Goal: Information Seeking & Learning: Learn about a topic

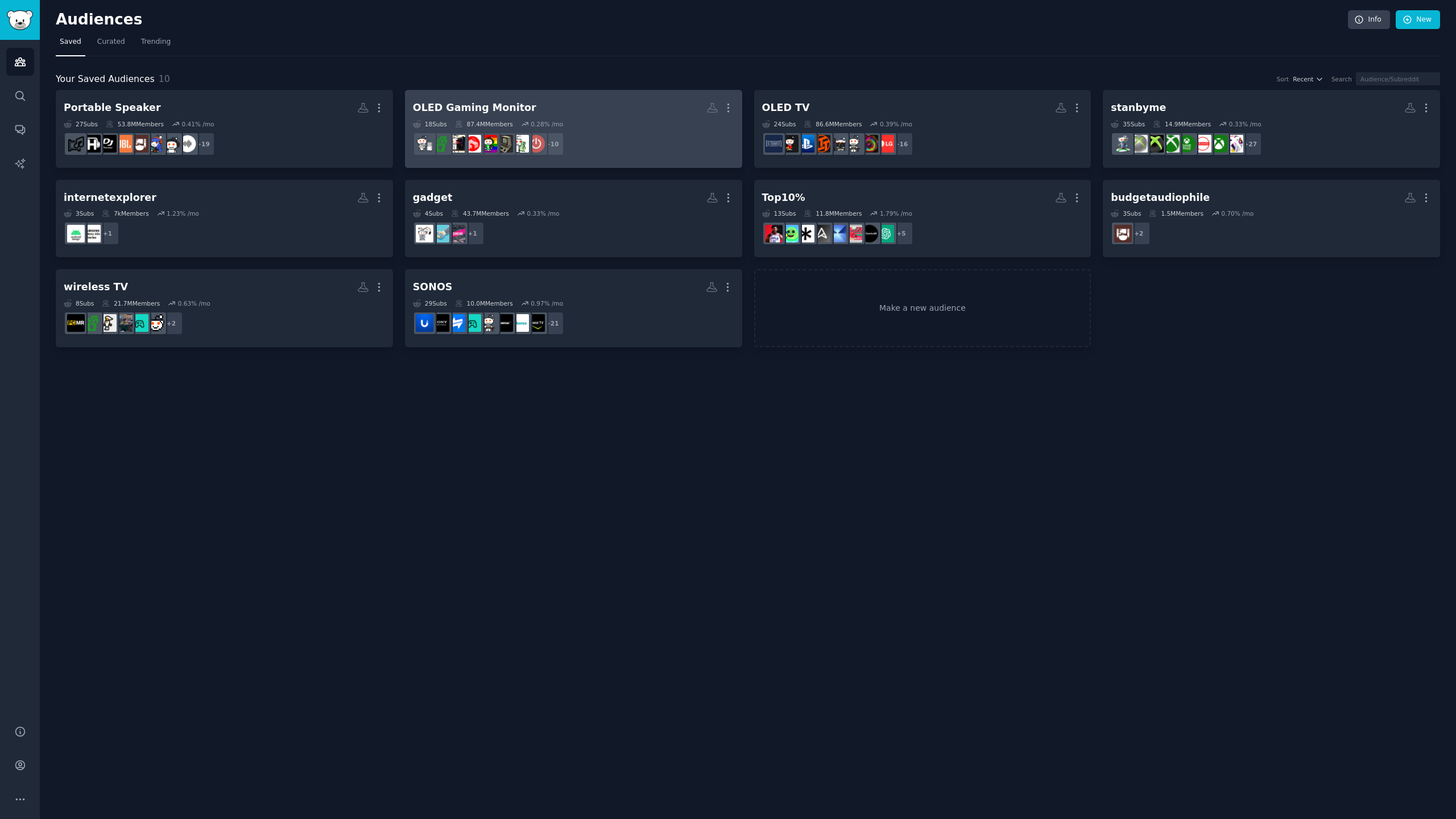
click at [545, 111] on h2 "OLED Gaming Monitor More" at bounding box center [574, 108] width 321 height 20
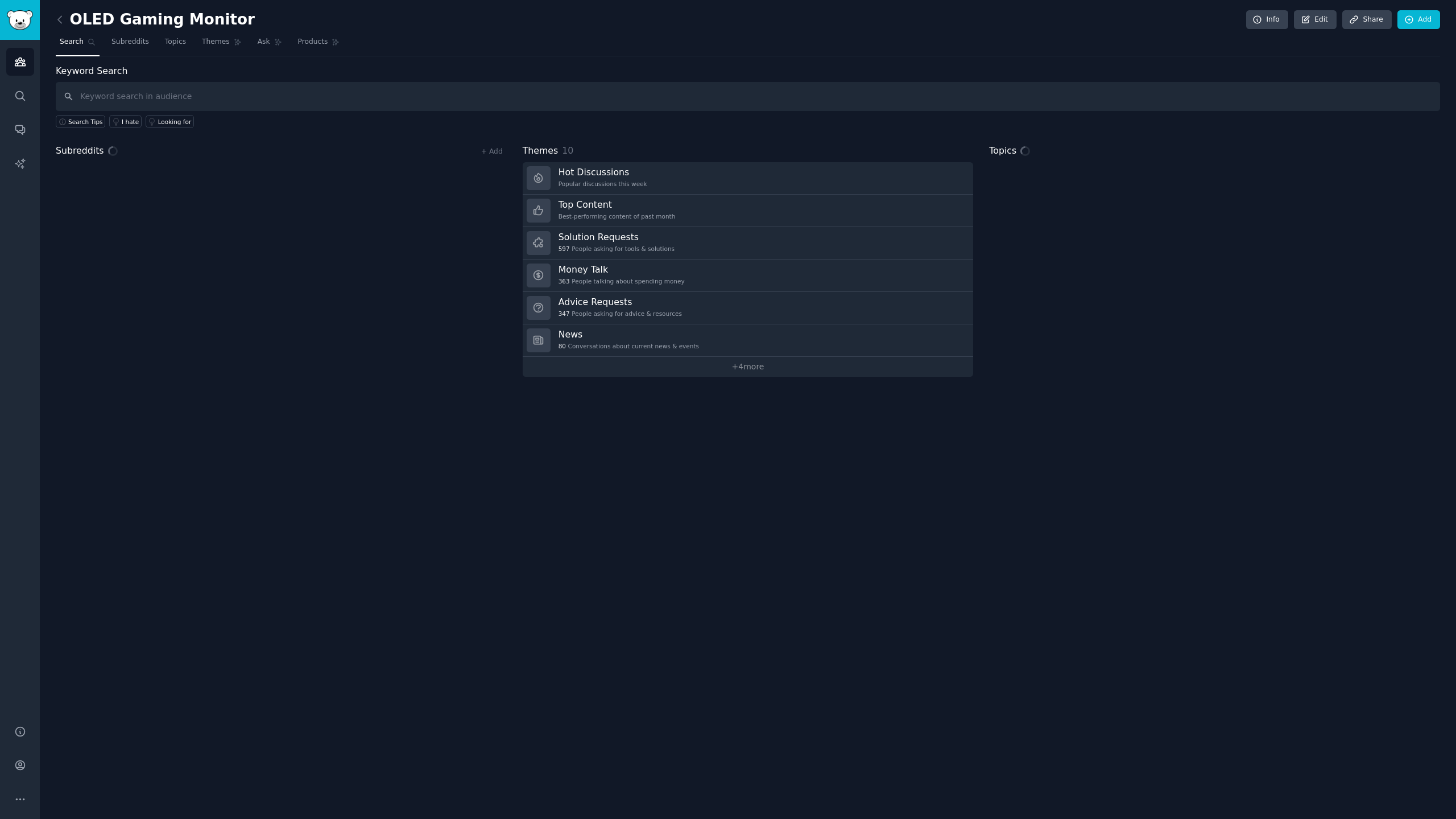
click at [246, 99] on input "text" at bounding box center [747, 96] width 1384 height 29
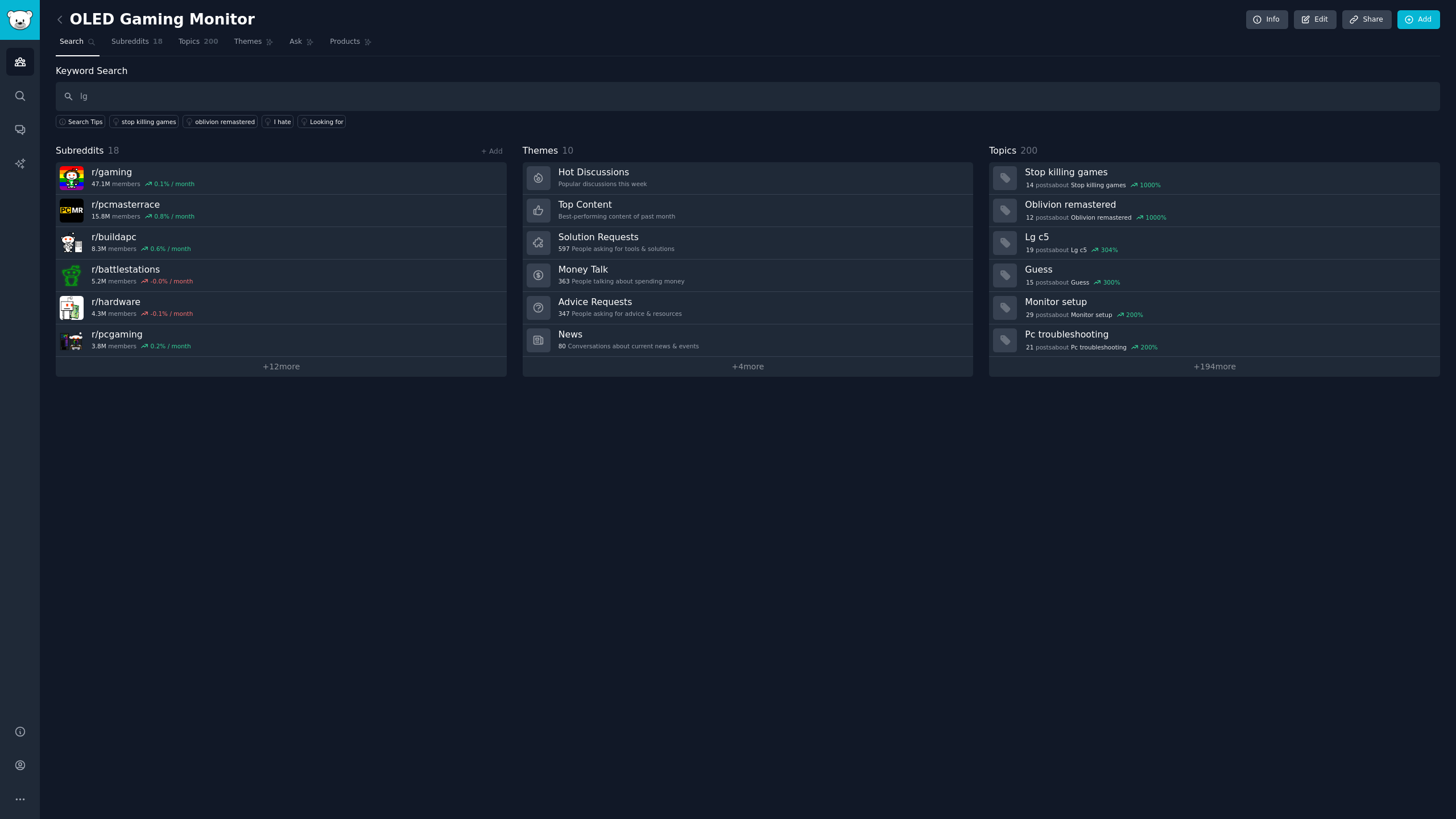
type input "l"
type input "lg oled tv, g5, c5, m5"
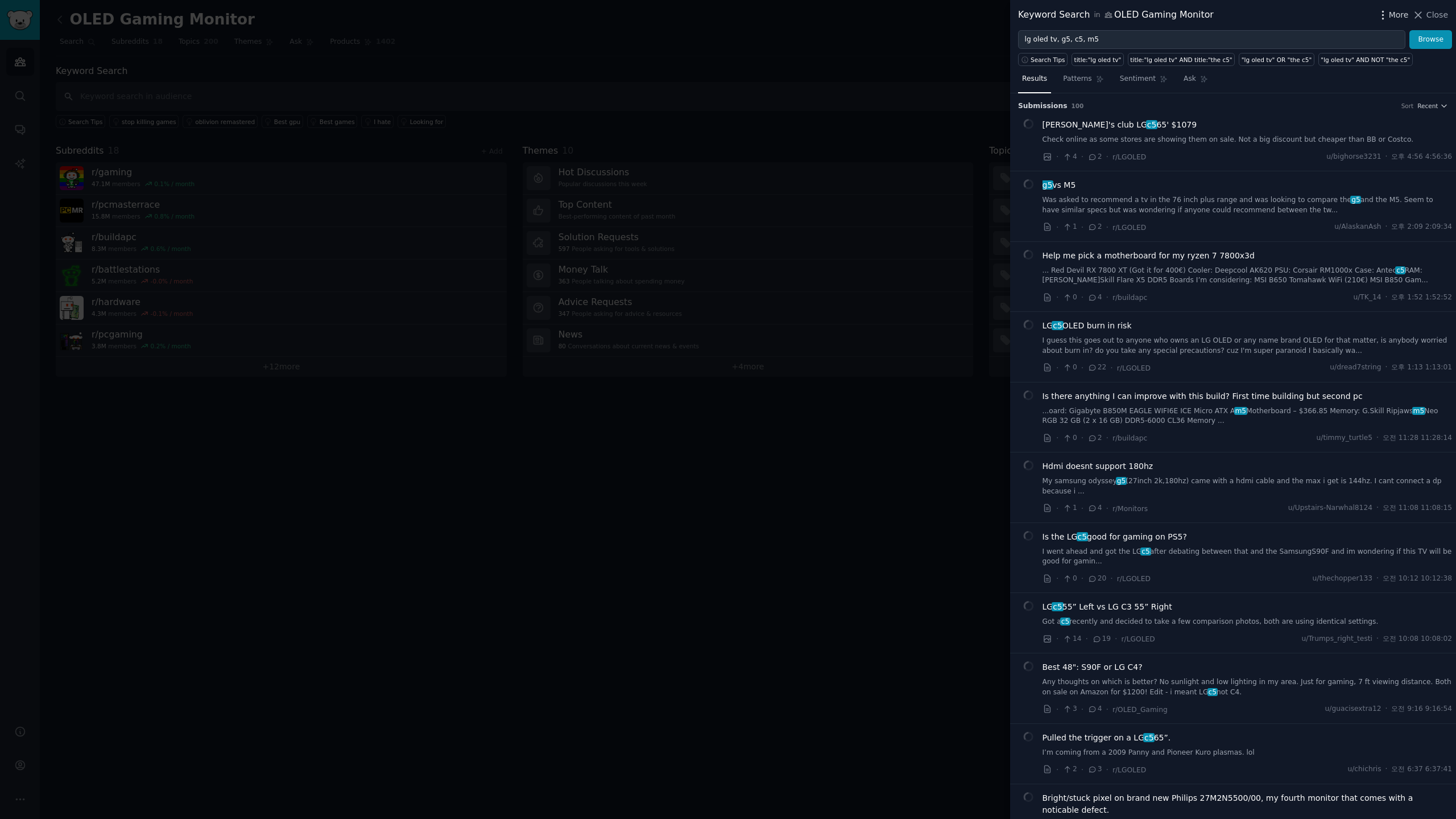
click at [1400, 17] on span "More" at bounding box center [1399, 15] width 20 height 12
click at [1283, 48] on p "Advanced Search" at bounding box center [1287, 47] width 69 height 12
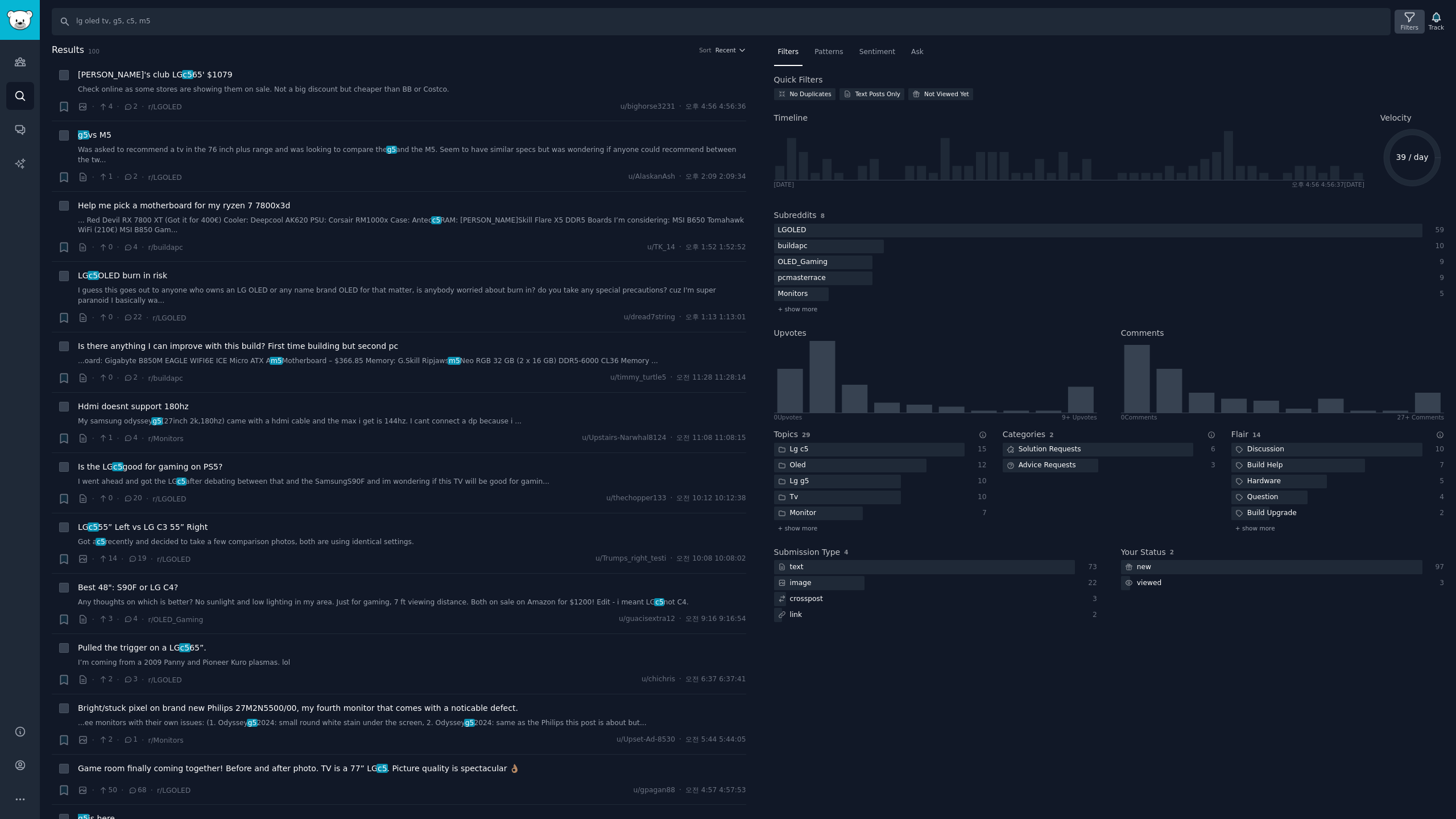
click at [1407, 26] on div "Filters" at bounding box center [1410, 27] width 17 height 8
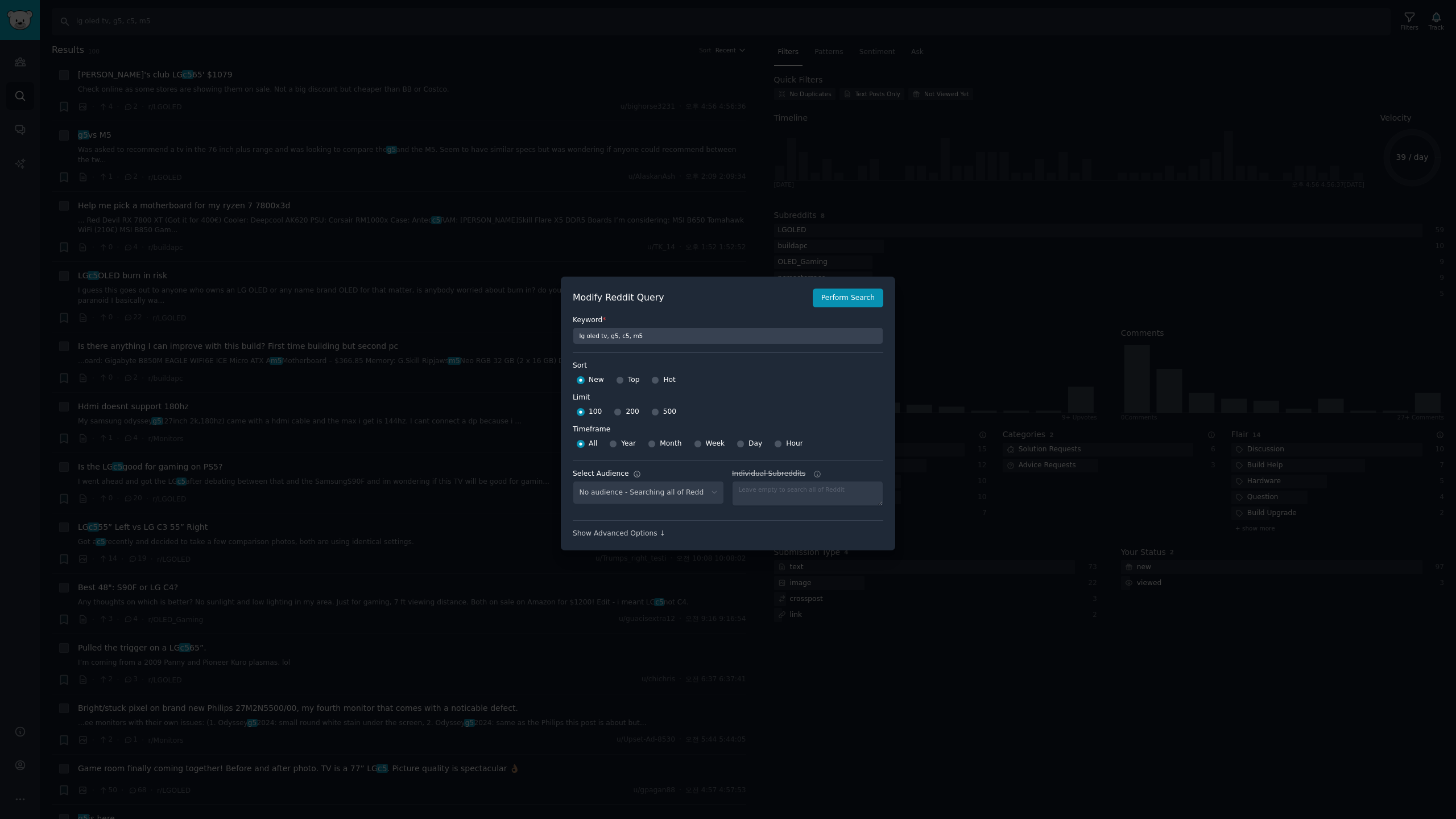
select select "a094687530"
click at [694, 443] on input "Week" at bounding box center [697, 443] width 8 height 8
radio input "true"
click at [652, 408] on input "500" at bounding box center [655, 412] width 8 height 8
radio input "true"
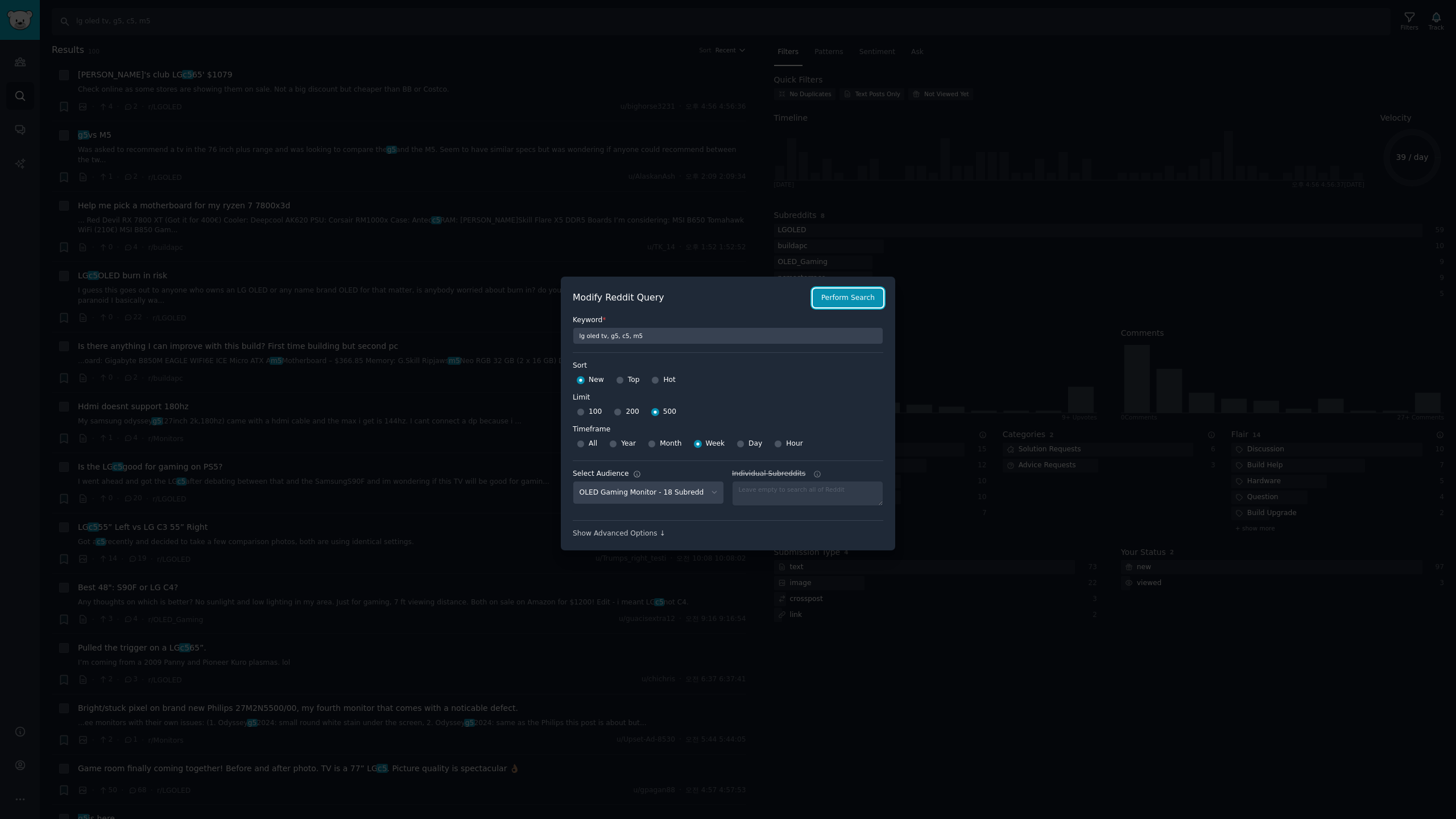
click at [844, 293] on button "Perform Search" at bounding box center [848, 298] width 71 height 19
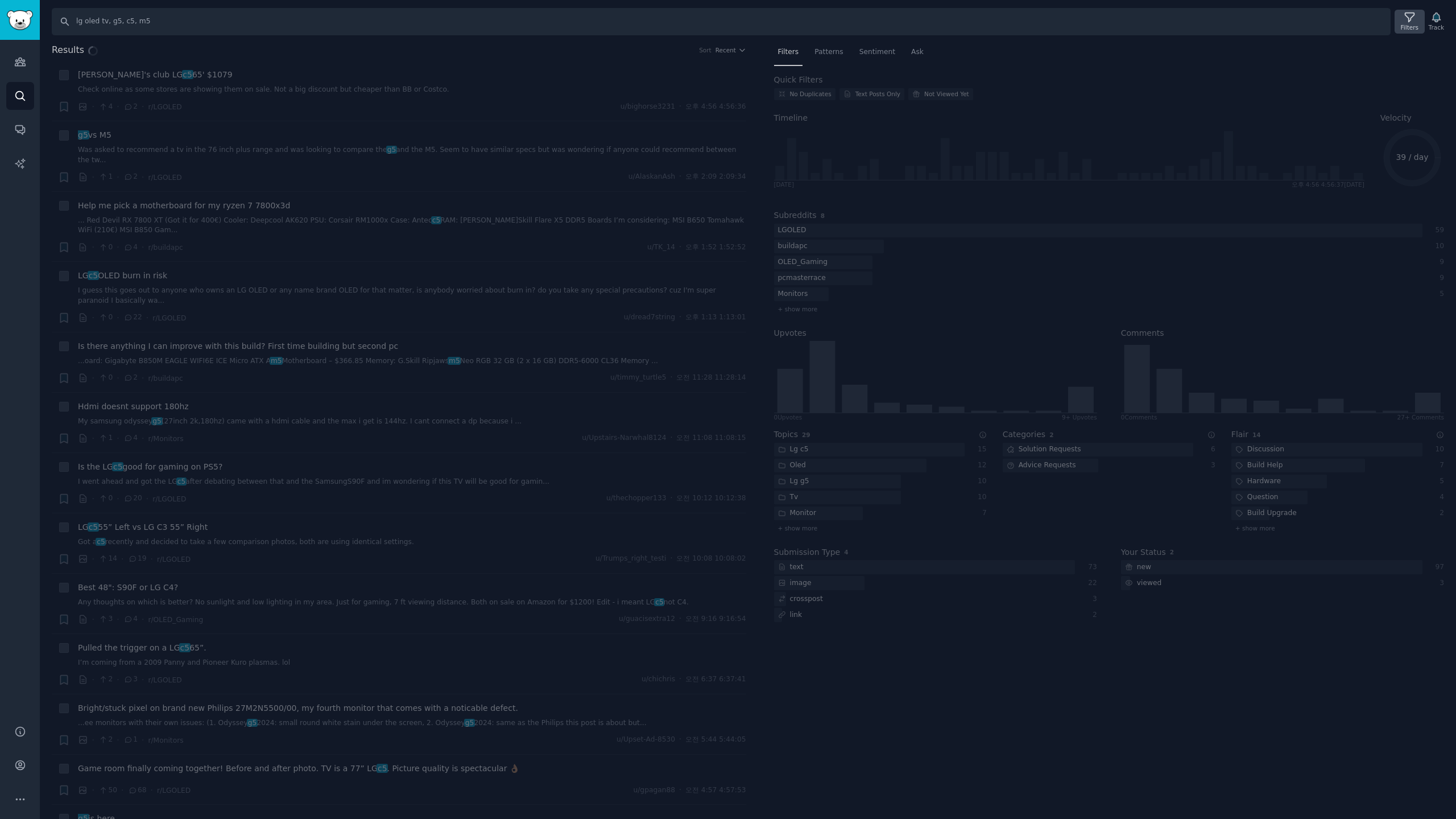
click at [1409, 28] on div "Filters" at bounding box center [1410, 27] width 17 height 8
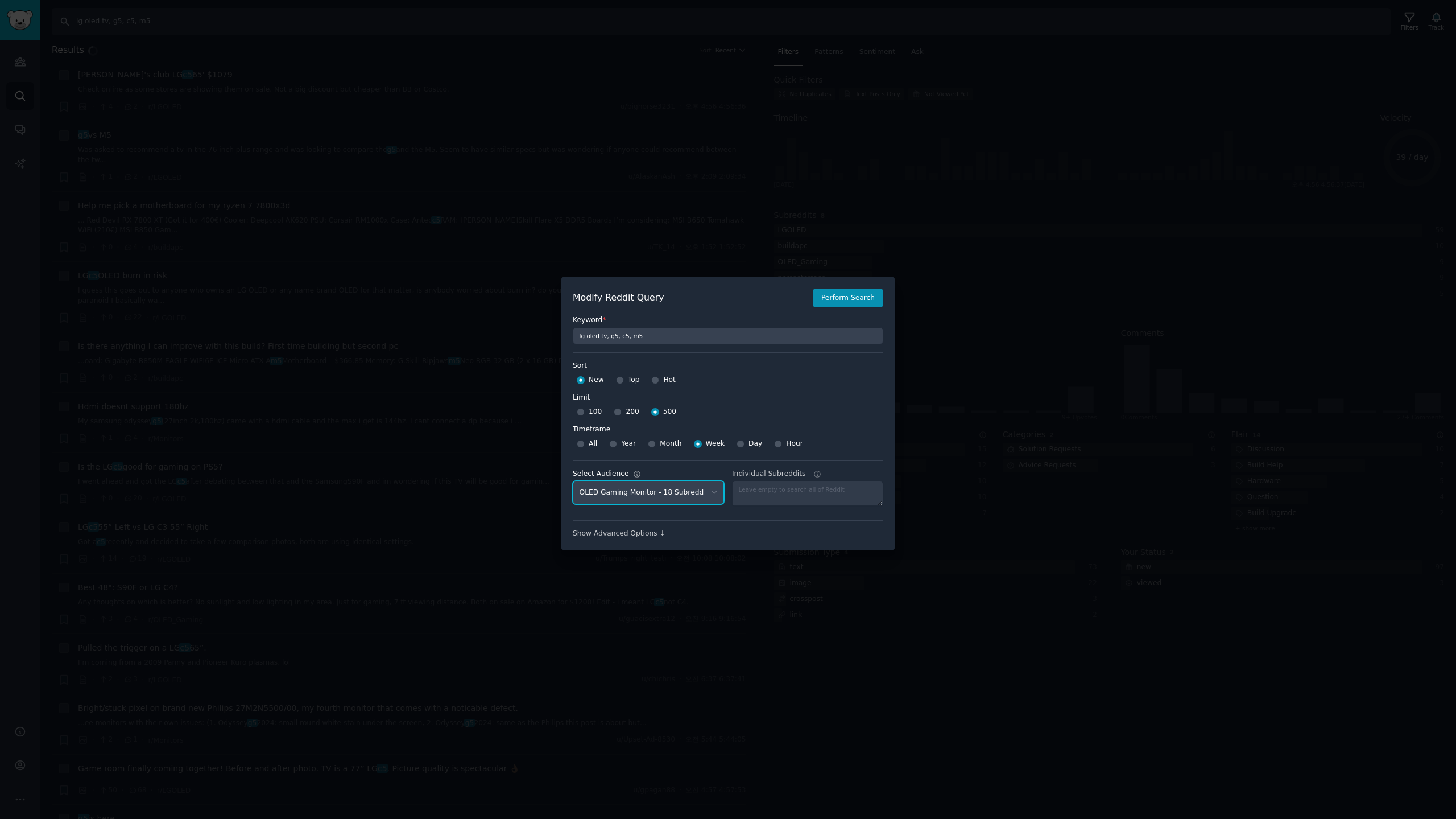
click at [667, 495] on select "No audience - Searching all of Reddit stanbyme - 35 Subreddits internetexplorer…" at bounding box center [648, 492] width 151 height 23
select select "c7830b3eec"
click at [572, 481] on select "No audience - Searching all of Reddit stanbyme - 35 Subreddits internetexplorer…" at bounding box center [648, 492] width 151 height 23
click at [838, 301] on button "Perform Search" at bounding box center [848, 298] width 71 height 19
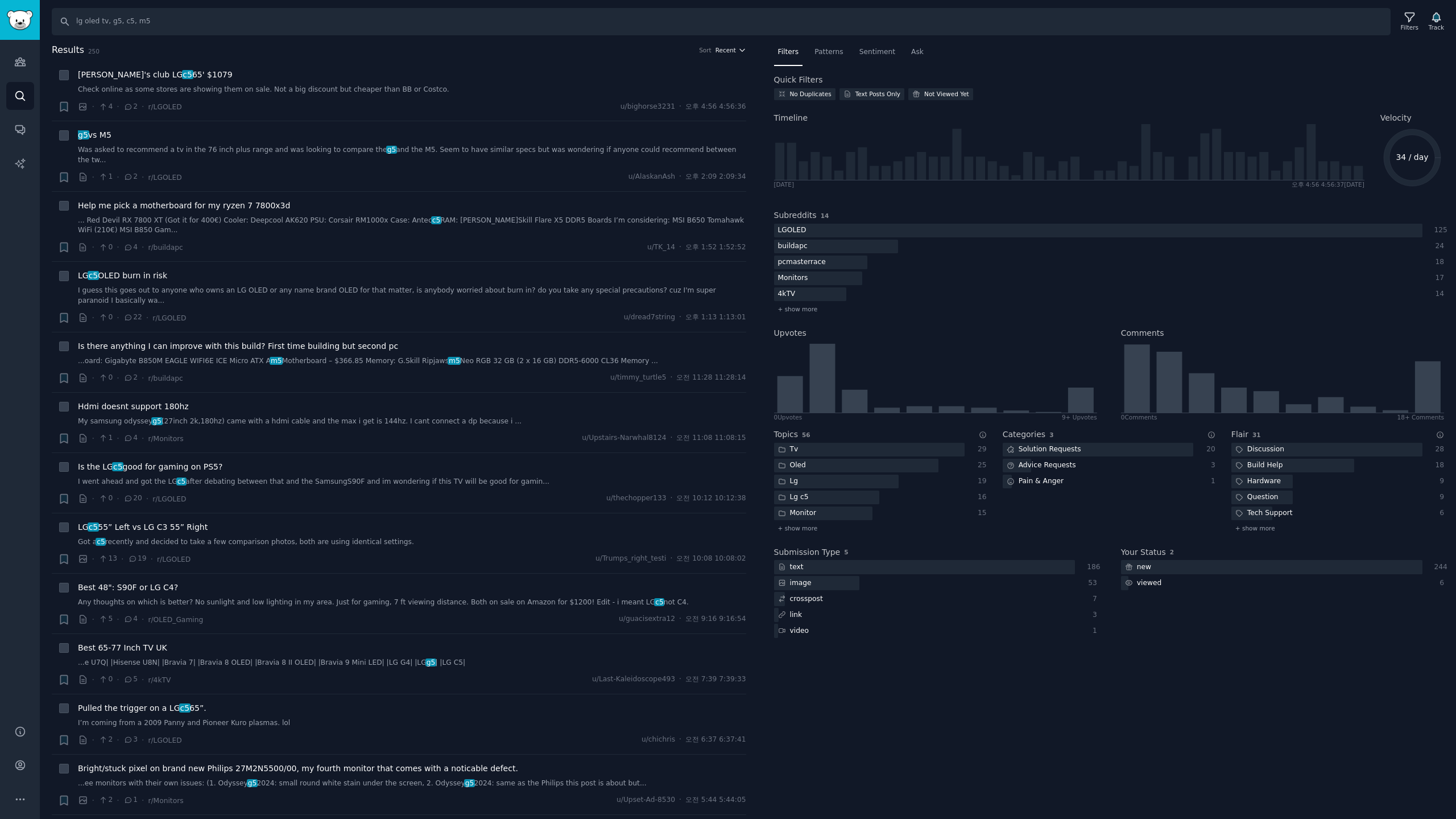
click at [734, 51] on button "Recent" at bounding box center [730, 50] width 31 height 8
click at [665, 93] on p "Upvotes" at bounding box center [671, 92] width 29 height 10
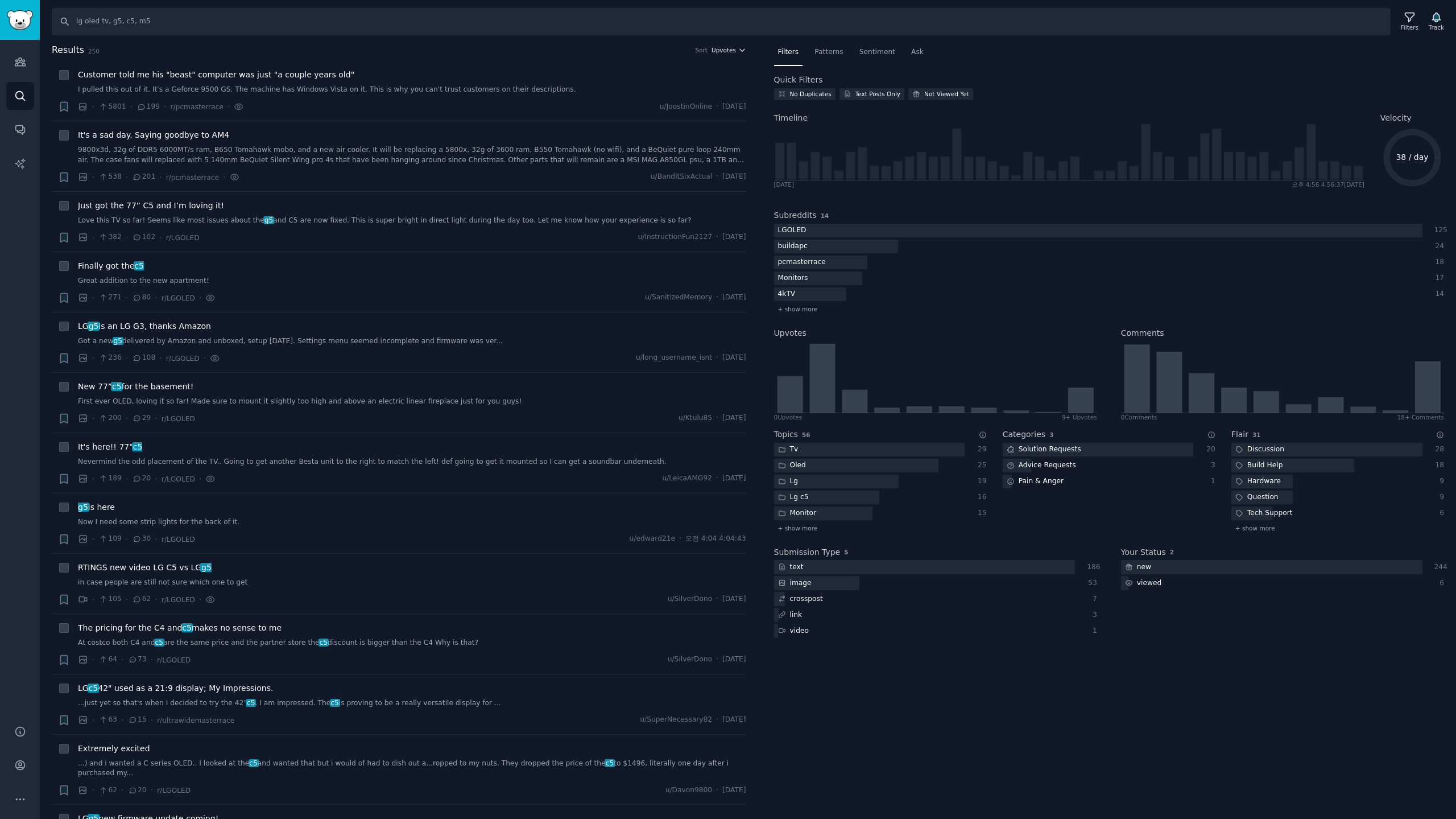
click at [738, 53] on icon "button" at bounding box center [742, 50] width 8 height 8
click at [679, 114] on p "Comments" at bounding box center [675, 112] width 37 height 10
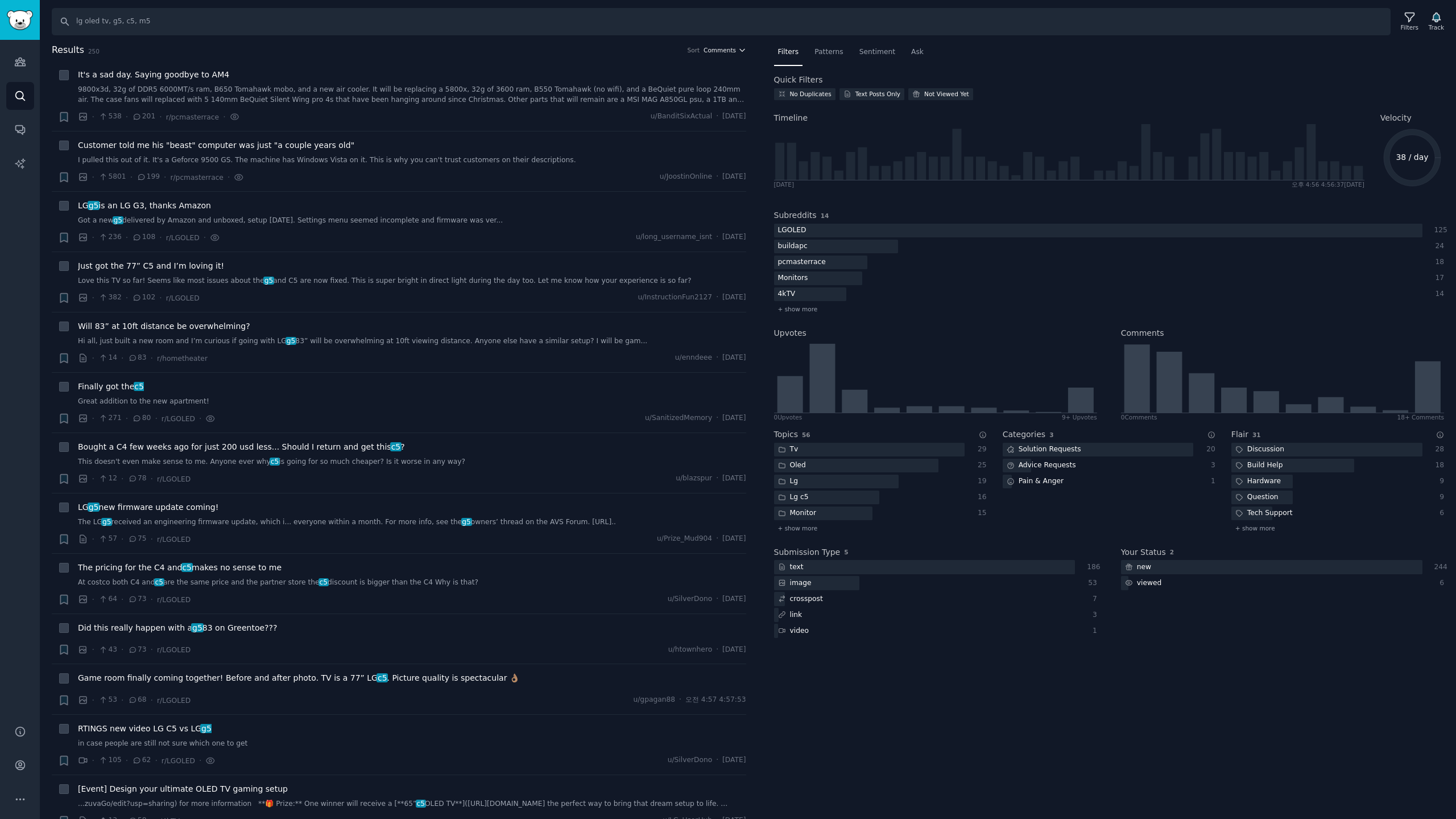
click at [723, 48] on span "Comments" at bounding box center [720, 50] width 32 height 8
click at [661, 96] on p "Upvotes" at bounding box center [671, 92] width 29 height 10
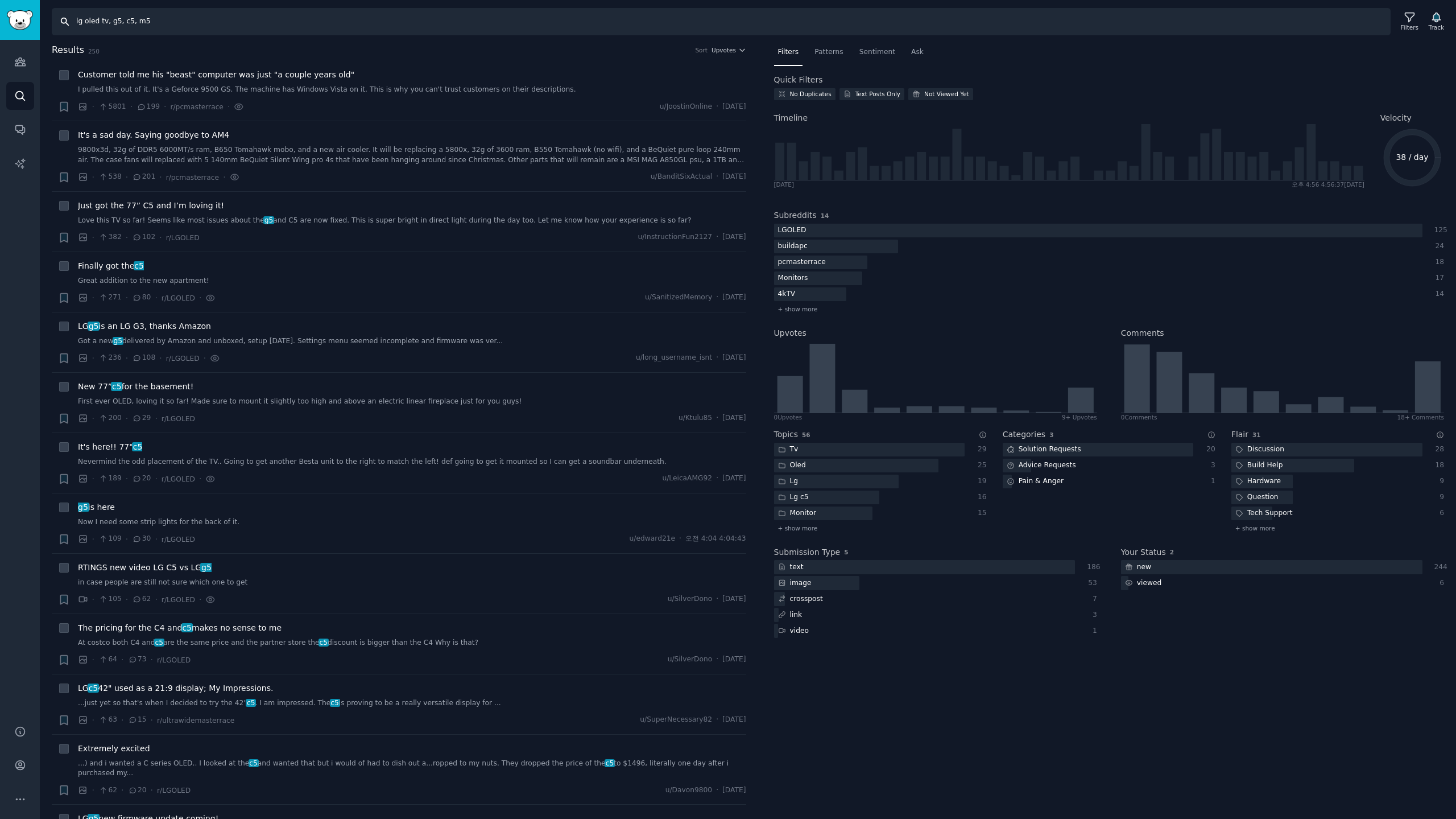
drag, startPoint x: 179, startPoint y: 14, endPoint x: 20, endPoint y: 18, distance: 159.1
click at [20, 18] on div "AI Reports Audiences Search Conversations AI Reports Help Account More Search l…" at bounding box center [728, 410] width 1456 height 819
click at [207, 21] on input "lg oled tv, g5, c5, m5" at bounding box center [721, 22] width 1339 height 28
type input "lg oled tv, g5, review"
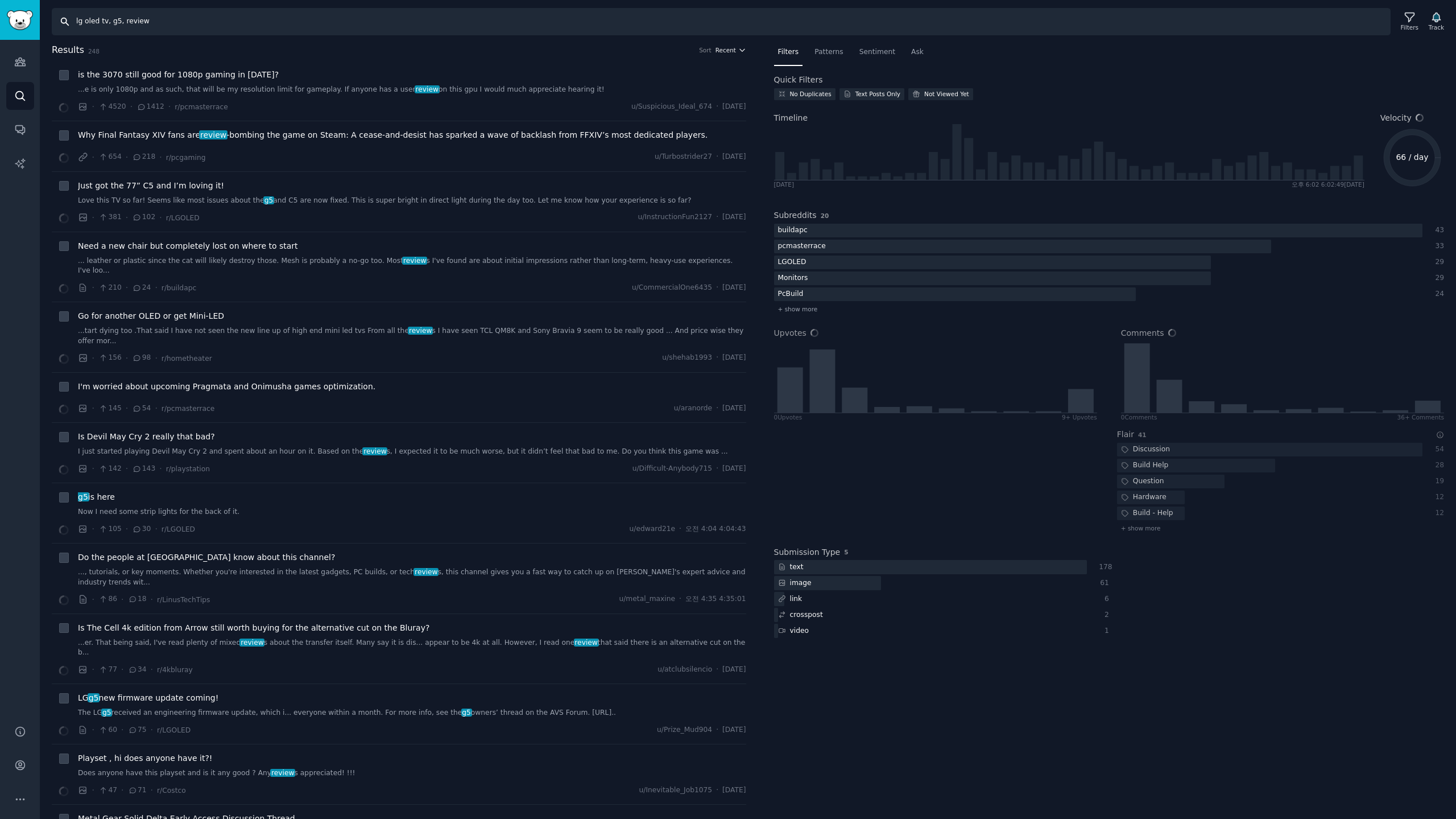
click at [738, 50] on icon "button" at bounding box center [742, 50] width 8 height 8
click at [661, 94] on p "Upvotes" at bounding box center [671, 92] width 29 height 10
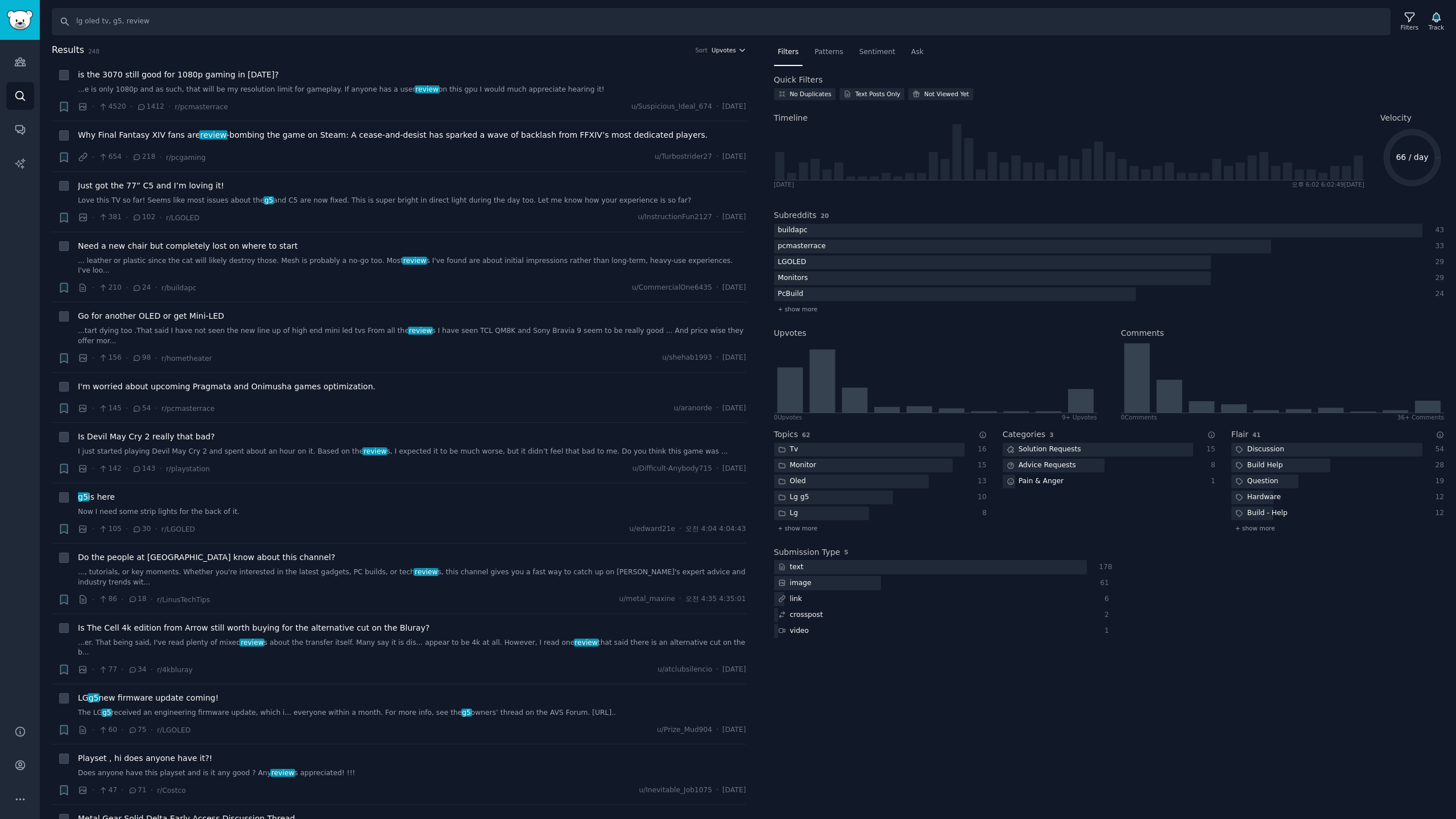
click at [727, 51] on span "Upvotes" at bounding box center [724, 50] width 24 height 8
drag, startPoint x: 665, startPoint y: 111, endPoint x: 866, endPoint y: 113, distance: 201.0
click at [666, 111] on p "Comments" at bounding box center [675, 112] width 37 height 10
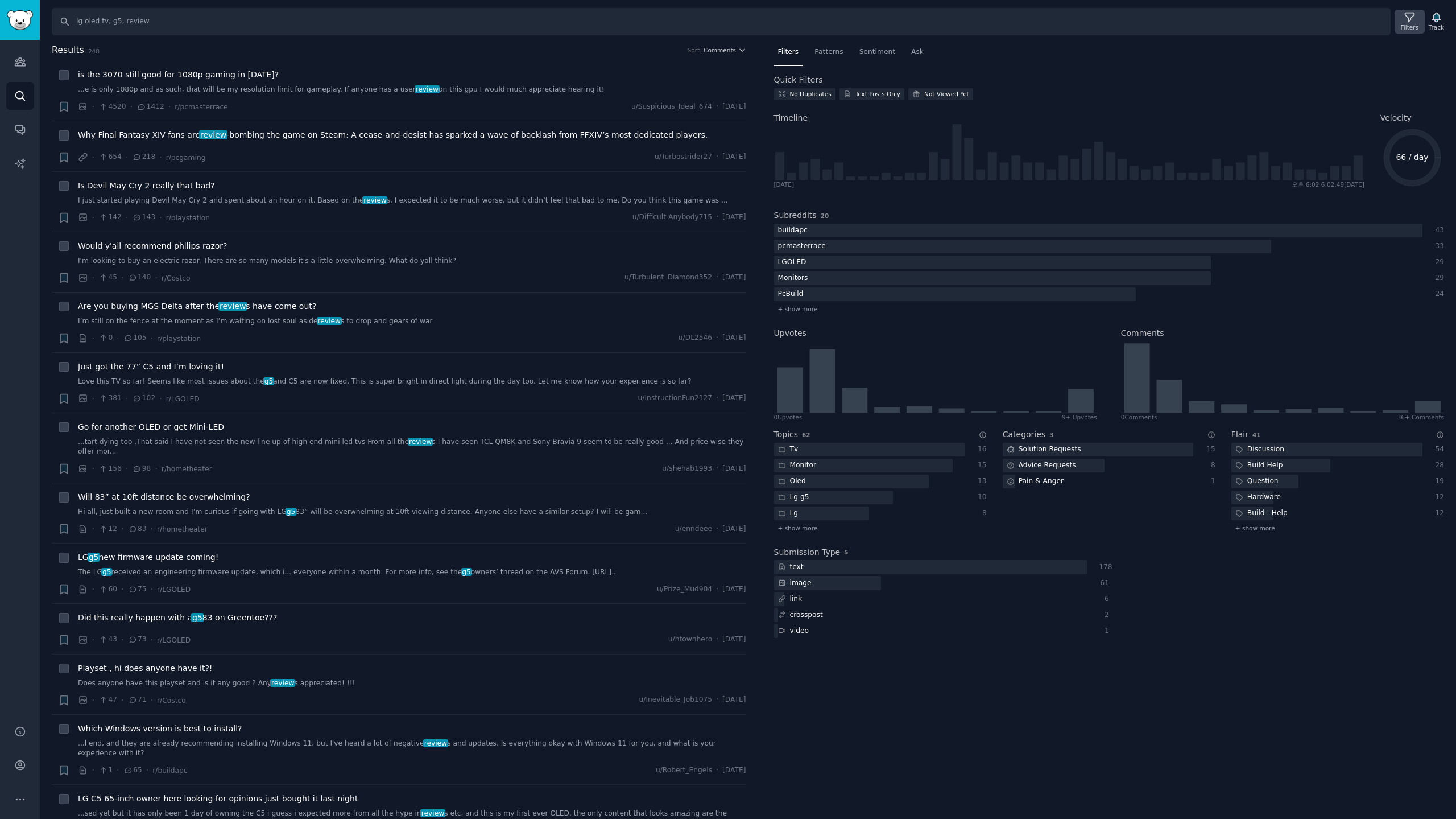
click at [1407, 20] on icon at bounding box center [1409, 17] width 12 height 12
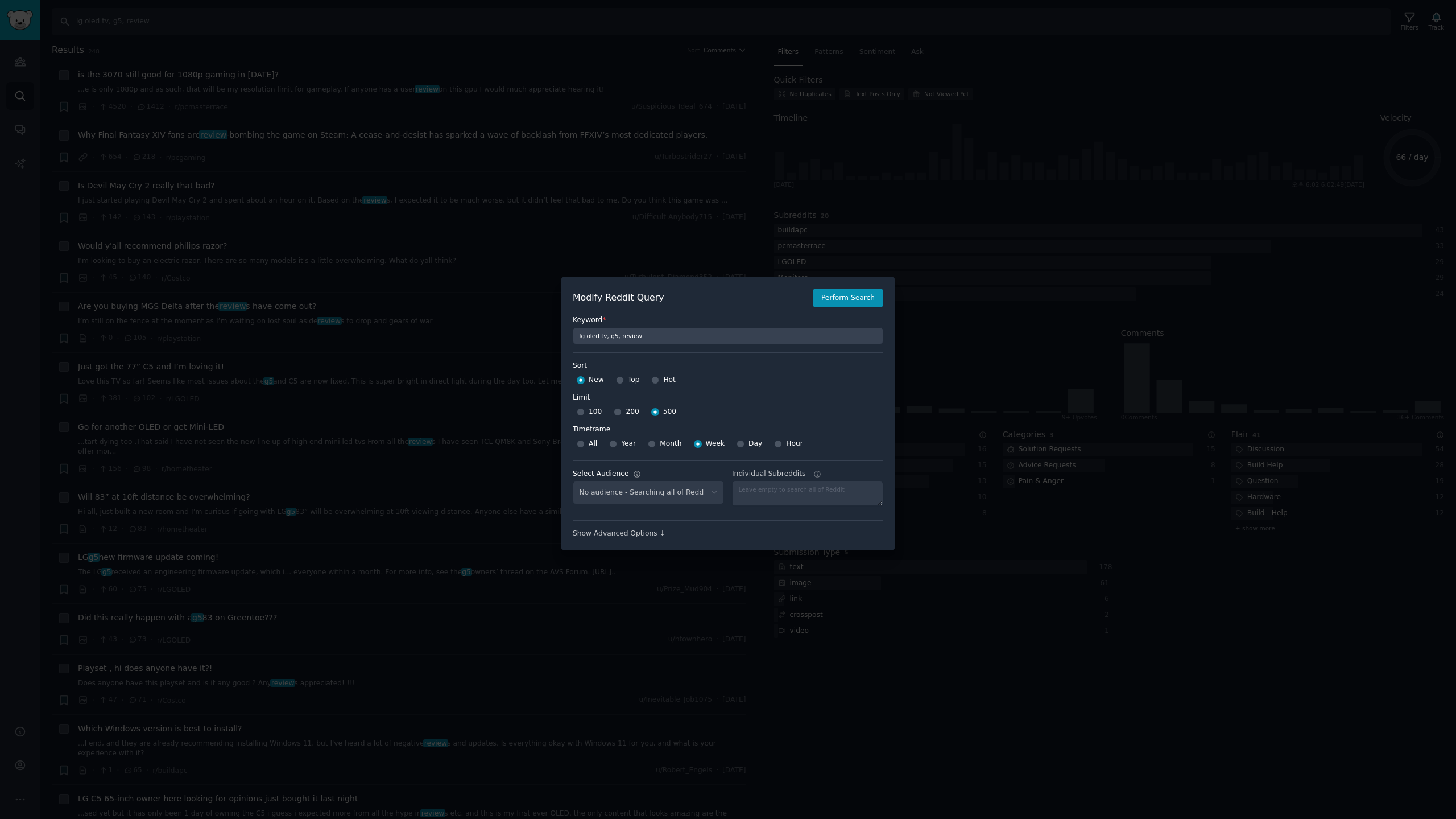
select select "c7830b3eec"
click at [742, 138] on div at bounding box center [728, 410] width 1456 height 819
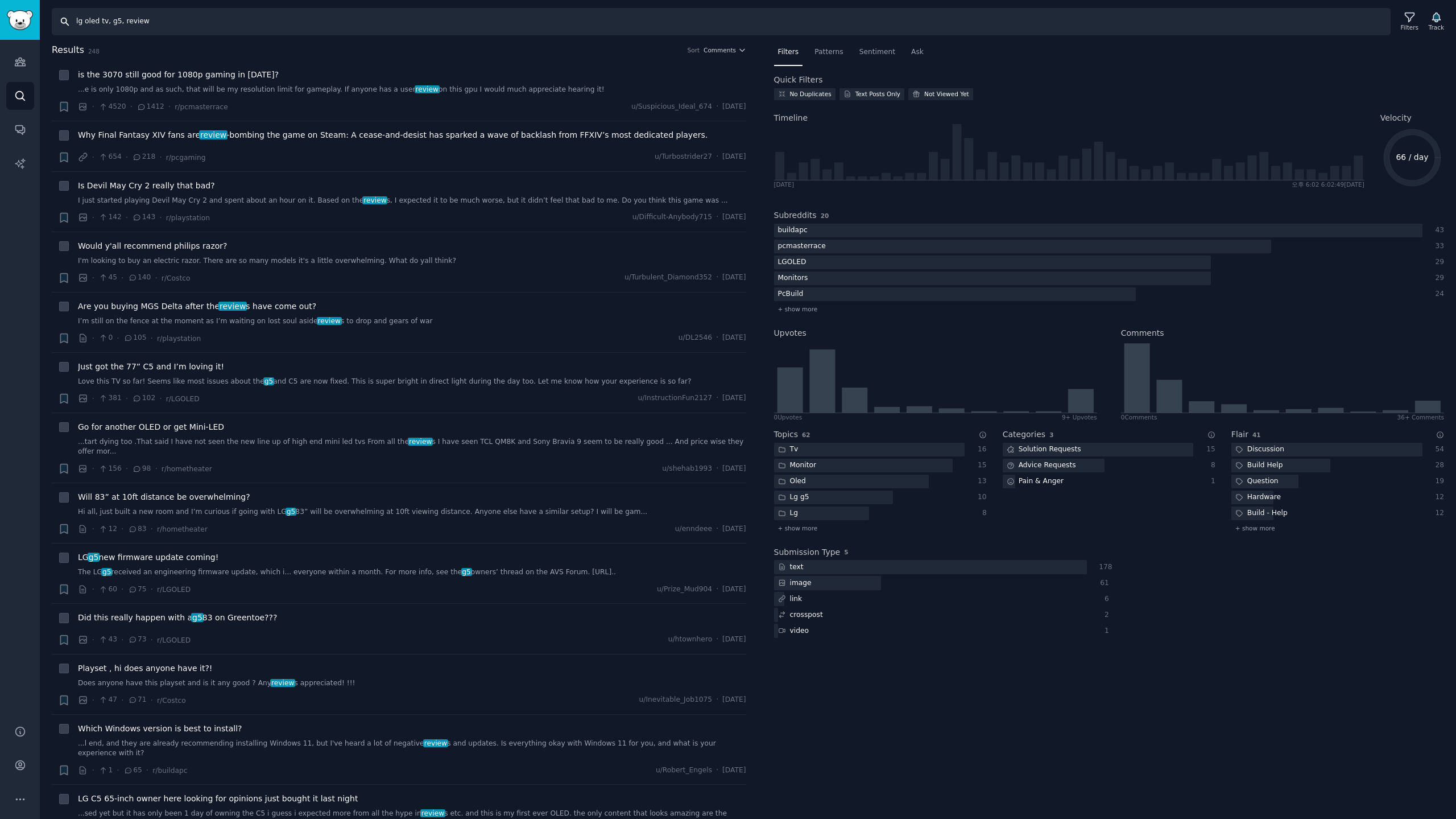
click at [160, 23] on input "lg oled tv, g5, review" at bounding box center [721, 22] width 1339 height 28
drag, startPoint x: 192, startPoint y: 19, endPoint x: 111, endPoint y: 17, distance: 81.0
click at [179, 19] on input "lg oled tv, g5, review" at bounding box center [721, 22] width 1339 height 28
drag, startPoint x: 111, startPoint y: 22, endPoint x: 913, endPoint y: 154, distance: 812.8
click at [782, 133] on div "Search lg oled tv, g5, review Filters Track Results 248 Sort Comments + is the …" at bounding box center [748, 410] width 1416 height 819
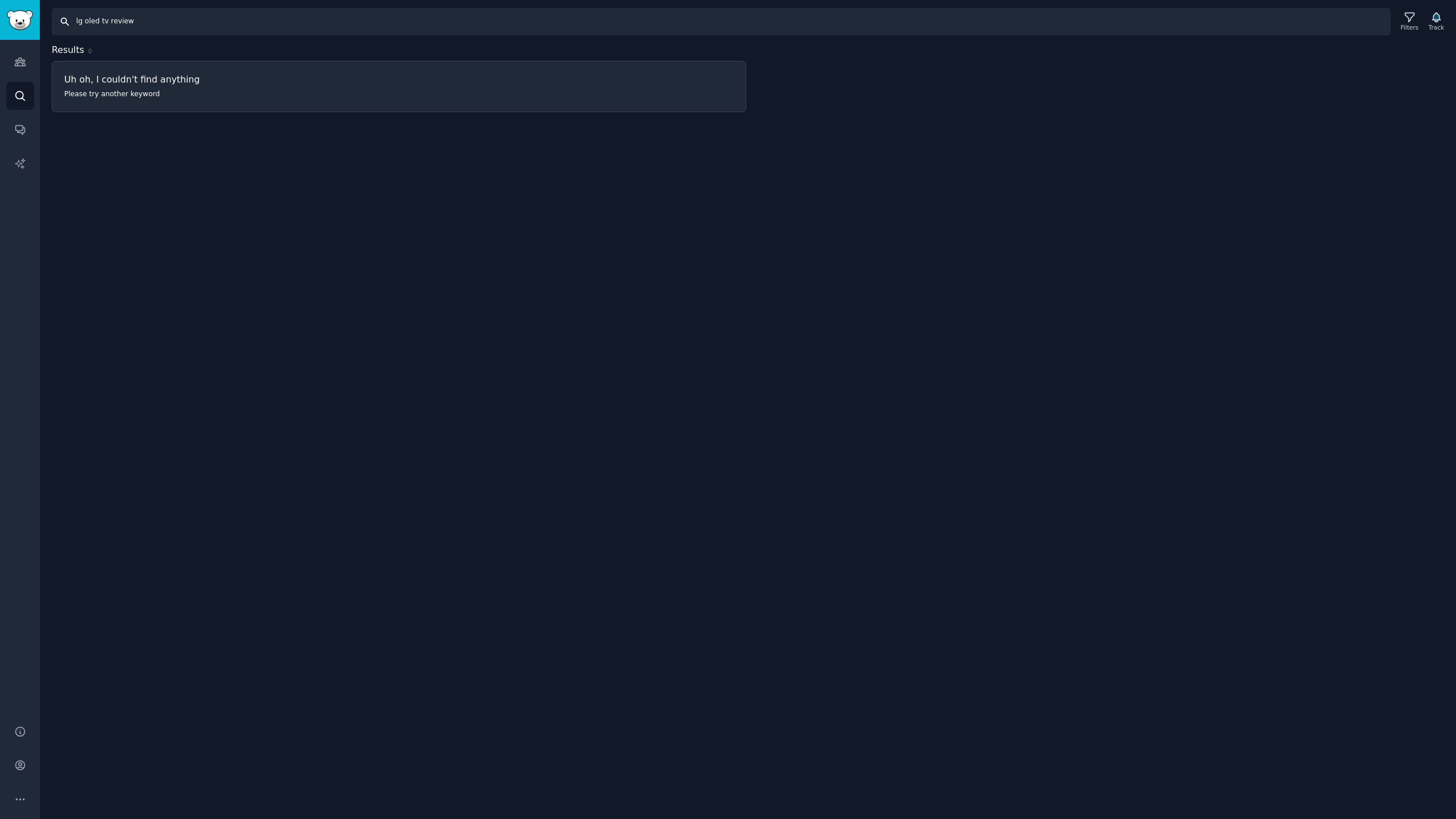
drag, startPoint x: 162, startPoint y: 24, endPoint x: 0, endPoint y: -41, distance: 174.6
click at [0, 0] on html "AI Reports Audiences Search Conversations AI Reports Help Account More Search l…" at bounding box center [728, 410] width 1456 height 819
click at [137, 21] on input "lg oled tv review" at bounding box center [721, 22] width 1339 height 28
drag, startPoint x: 105, startPoint y: 21, endPoint x: 558, endPoint y: 79, distance: 456.7
click at [363, 51] on div "Search lg oled tv review Filters Track Results 0 Uh oh, I couldn't find anythin…" at bounding box center [748, 410] width 1416 height 819
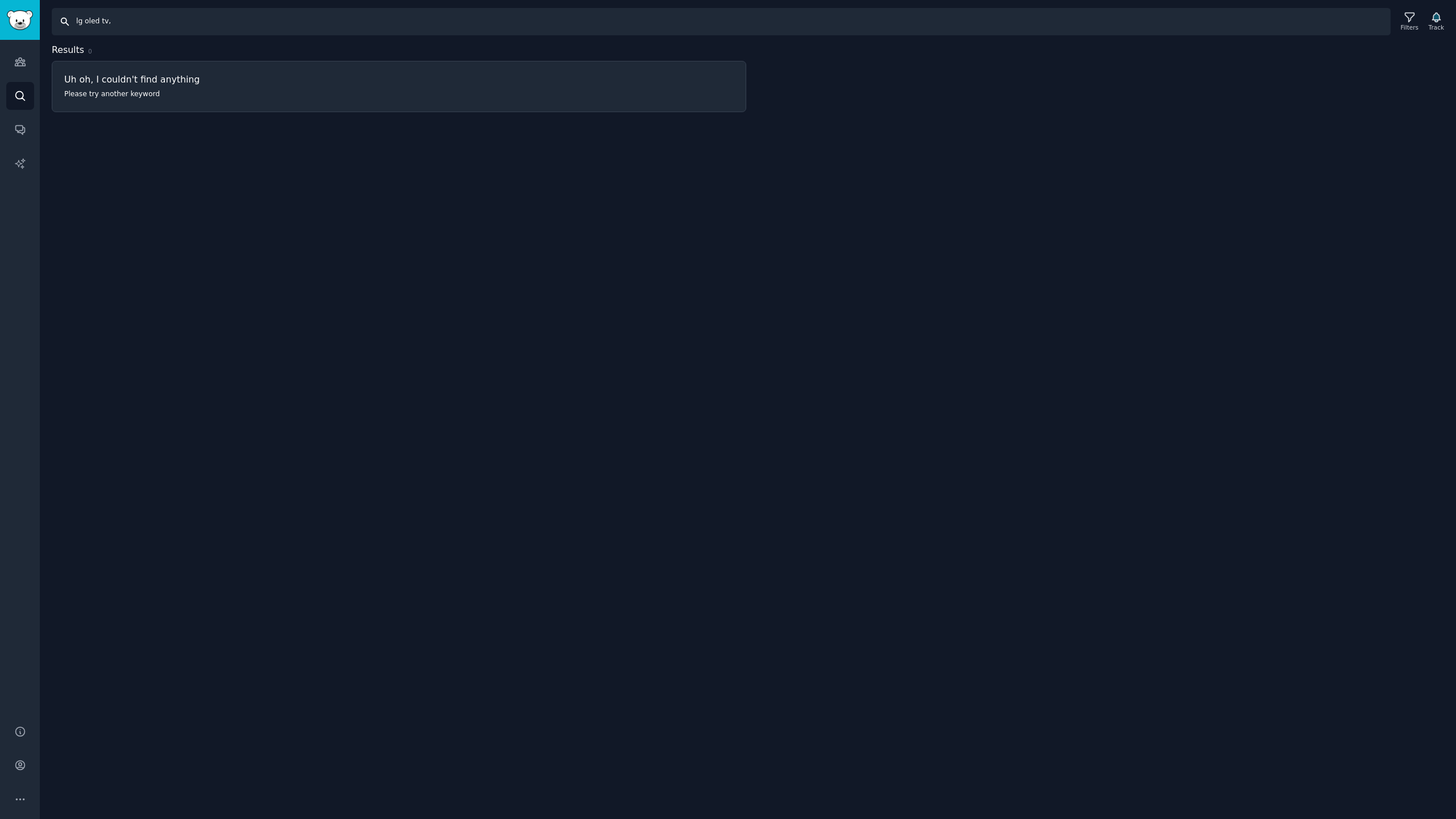
type input "lg oled tv,"
click at [801, 246] on div "Search lg oled tv, Filters Track Results 0 Uh oh, I couldn't find anything Plea…" at bounding box center [748, 410] width 1416 height 819
click at [1007, 189] on div "Search lg oled tv, Filters Track Results 0 Uh oh, I couldn't find anything Plea…" at bounding box center [748, 410] width 1416 height 819
click at [1104, 273] on div "Search lg oled tv, Filters Track Results 0 Uh oh, I couldn't find anything Plea…" at bounding box center [748, 410] width 1416 height 819
click at [23, 63] on icon "Sidebar" at bounding box center [20, 61] width 12 height 12
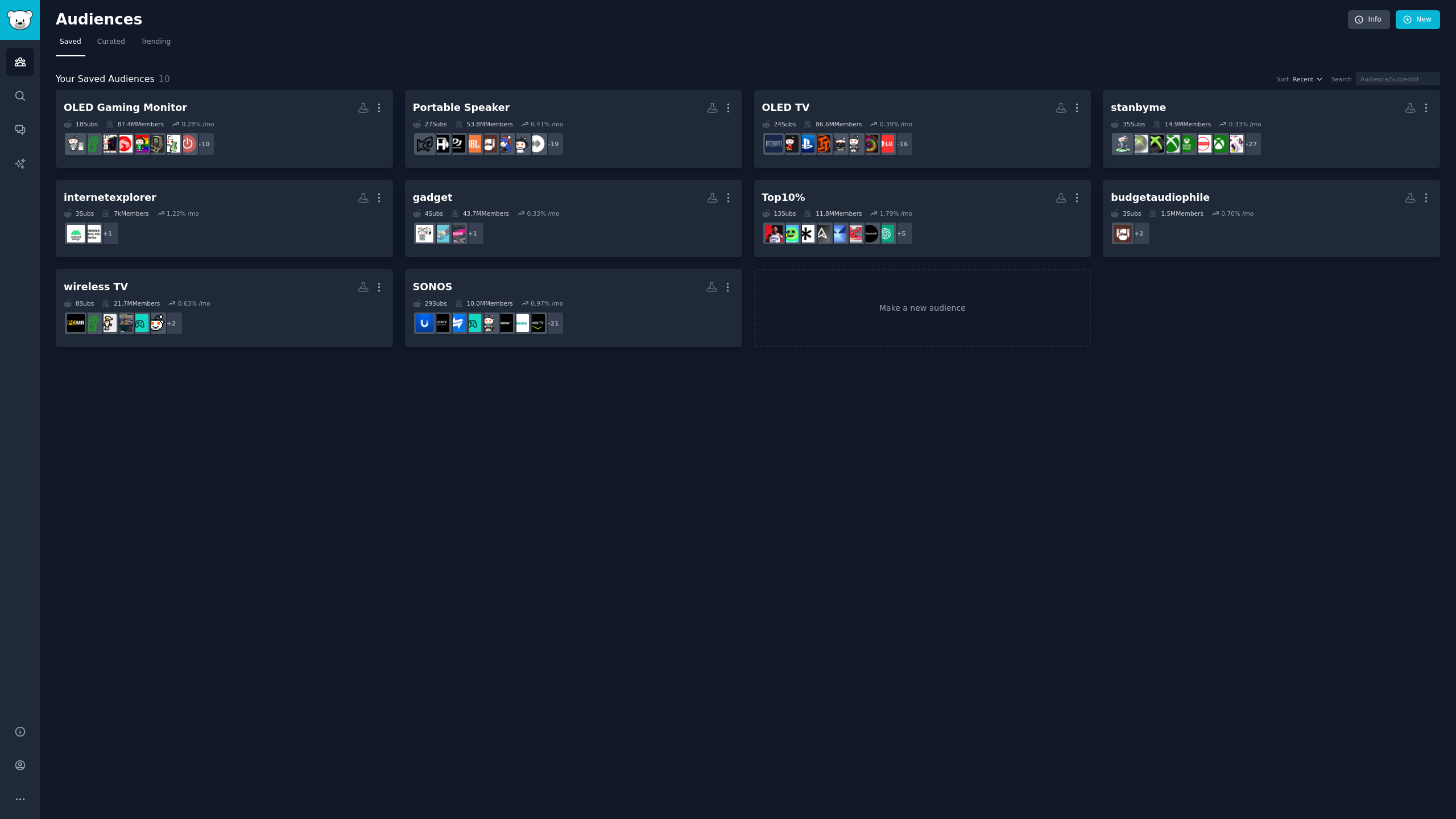
click at [458, 381] on div "Audiences Info New Saved Curated Trending Your Saved Audiences 10 Sort Recent S…" at bounding box center [748, 410] width 1416 height 819
click at [1067, 406] on div "Audiences Info New Saved Curated Trending Your Saved Audiences 10 Sort Recent S…" at bounding box center [748, 410] width 1416 height 819
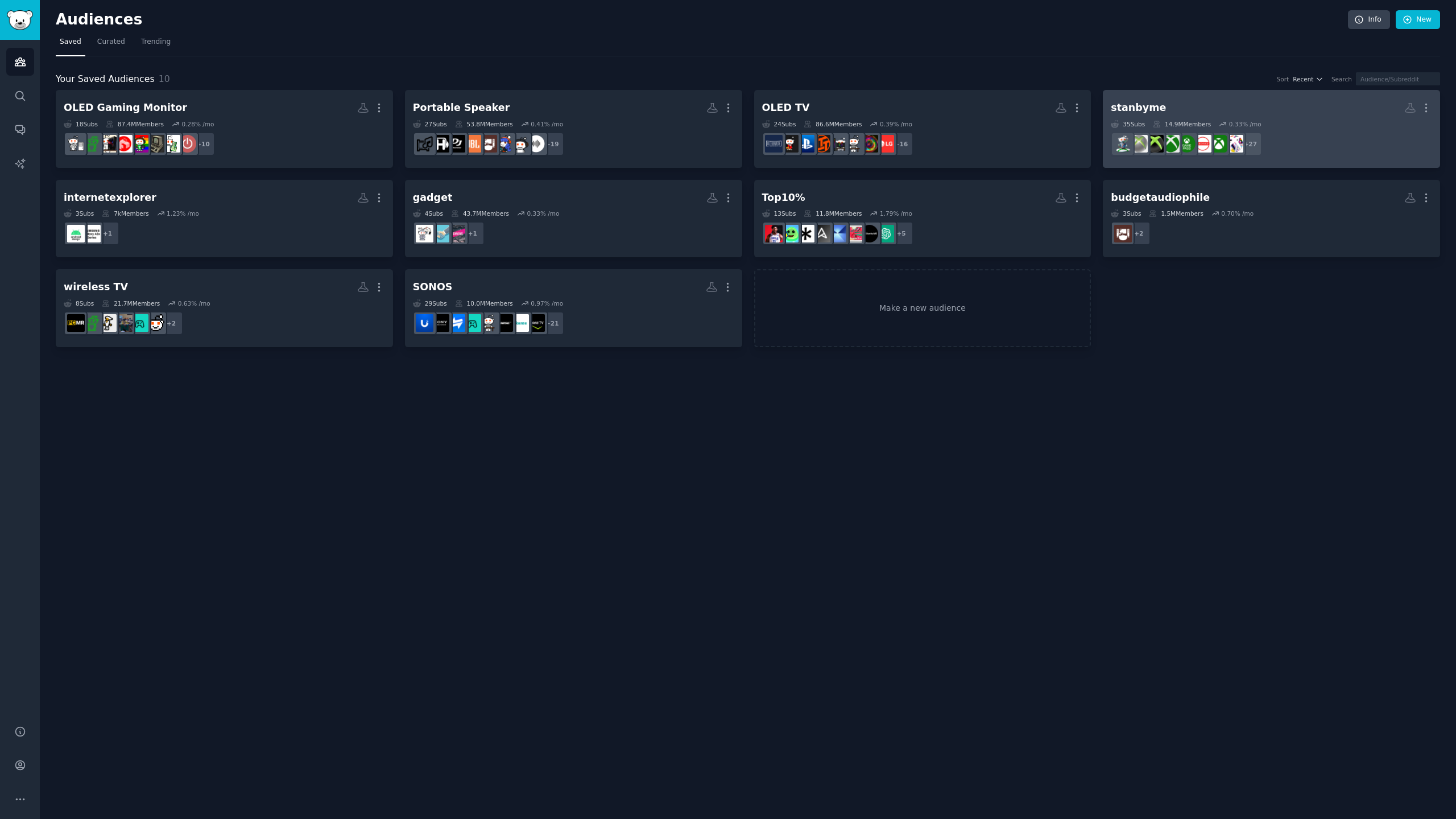
drag, startPoint x: 1240, startPoint y: 373, endPoint x: 1309, endPoint y: 116, distance: 266.1
click at [1241, 370] on div "Audiences Info New Saved Curated Trending Your Saved Audiences 10 Sort Recent S…" at bounding box center [748, 410] width 1416 height 819
